Goal: Information Seeking & Learning: Learn about a topic

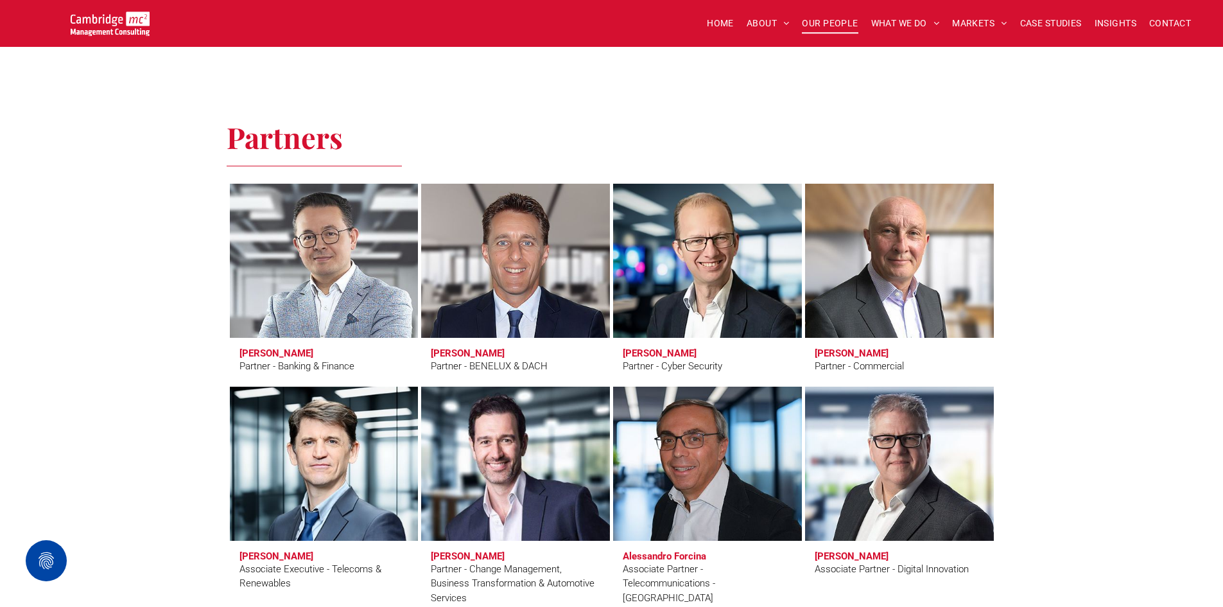
scroll to position [2696, 0]
